Goal: Task Accomplishment & Management: Manage account settings

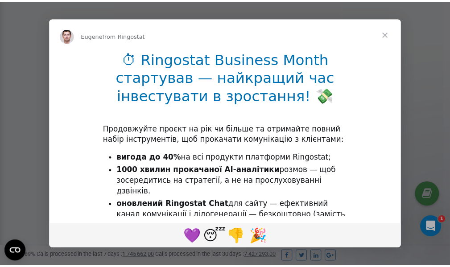
scroll to position [268, 0]
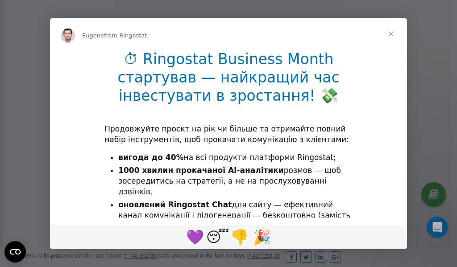
click at [392, 31] on span "Close" at bounding box center [391, 34] width 32 height 32
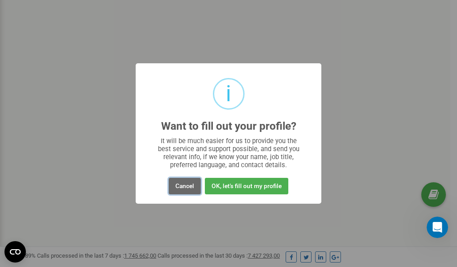
click at [183, 189] on button "Cancel" at bounding box center [185, 186] width 32 height 17
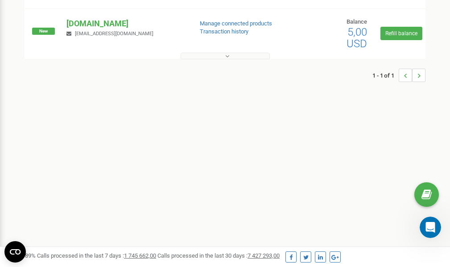
scroll to position [0, 0]
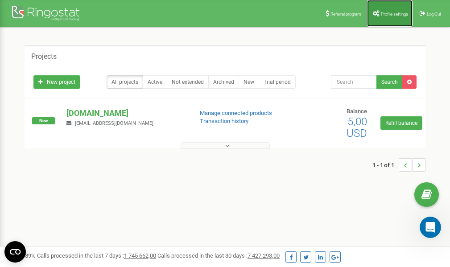
click at [388, 14] on span "Profile settings" at bounding box center [394, 14] width 27 height 5
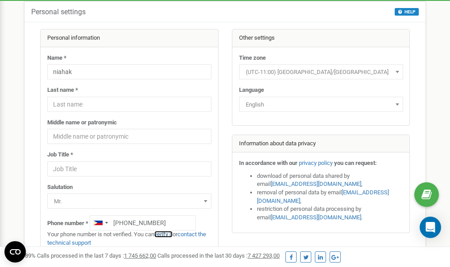
click at [169, 235] on link "verify it" at bounding box center [163, 234] width 18 height 7
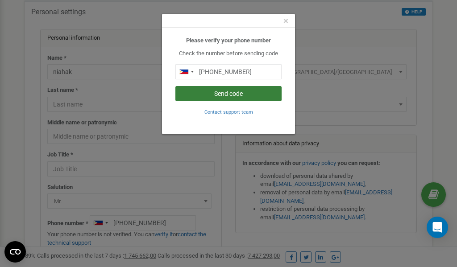
click at [218, 95] on button "Send code" at bounding box center [228, 93] width 106 height 15
